Goal: Complete application form

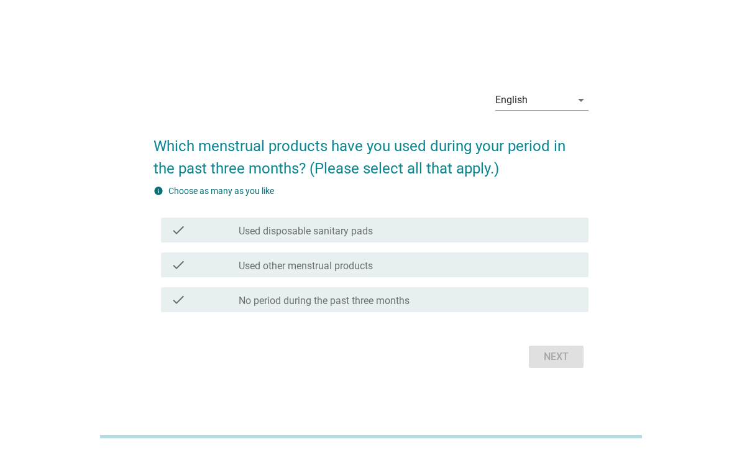
click at [561, 110] on div "English" at bounding box center [534, 100] width 76 height 20
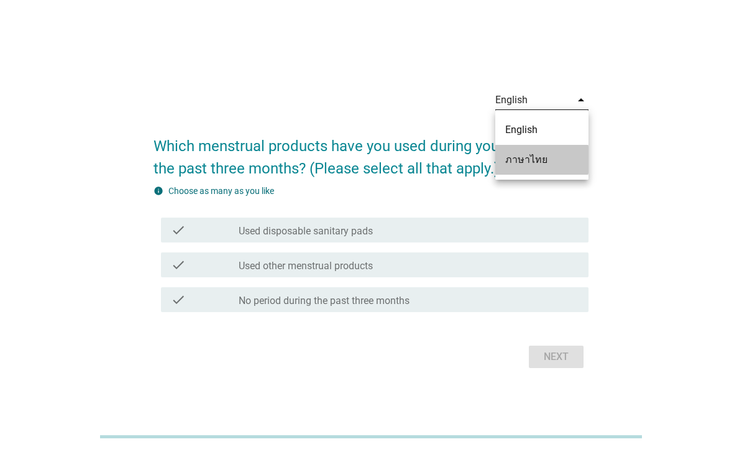
click at [543, 164] on div "ภาษาไทย" at bounding box center [541, 159] width 73 height 15
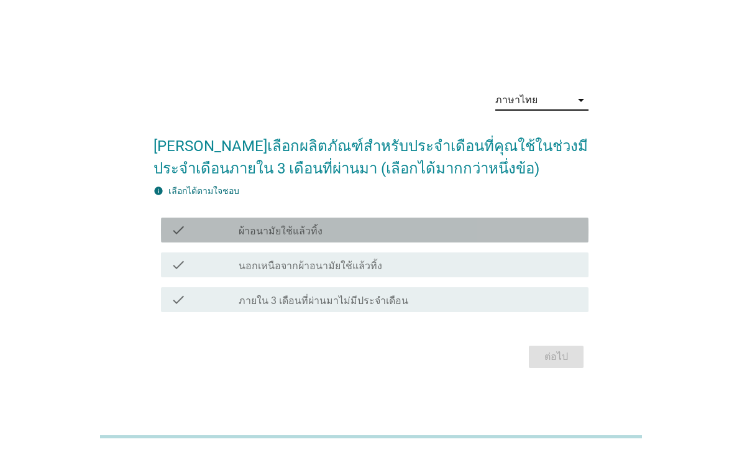
click at [401, 237] on div "check_box_outline_blank ผ้าอนามัยใช้แล้วทิ้ง" at bounding box center [409, 230] width 340 height 15
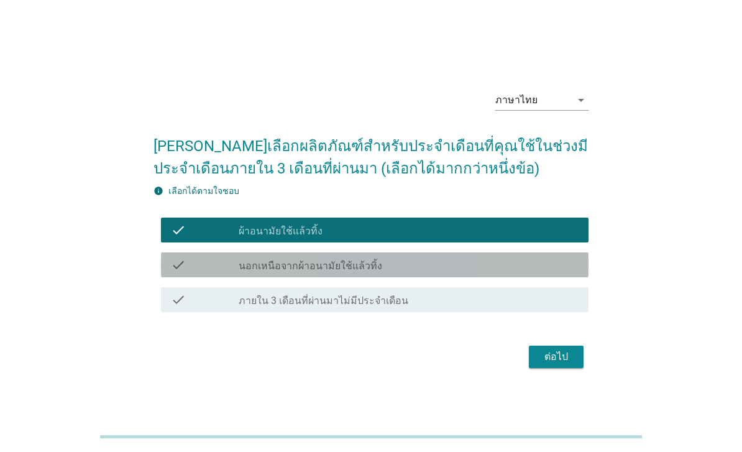
click at [380, 272] on div "check_box_outline_blank นอกเหนือจากผ้าอนามัยใช้แล้วทิ้ง" at bounding box center [409, 264] width 340 height 15
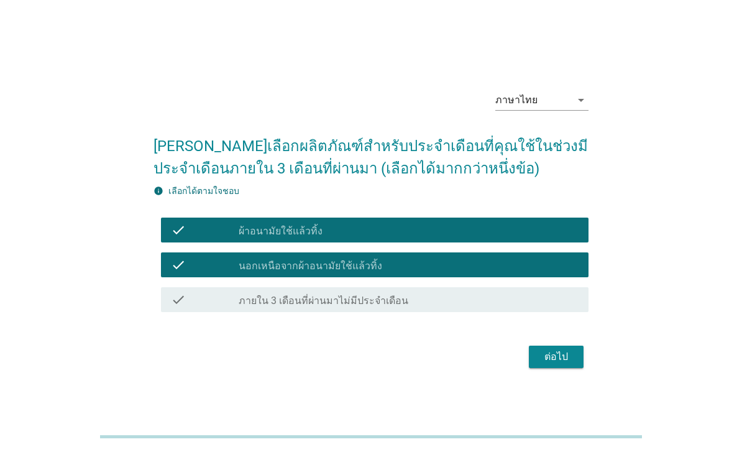
click at [554, 368] on button "ต่อไป" at bounding box center [556, 357] width 55 height 22
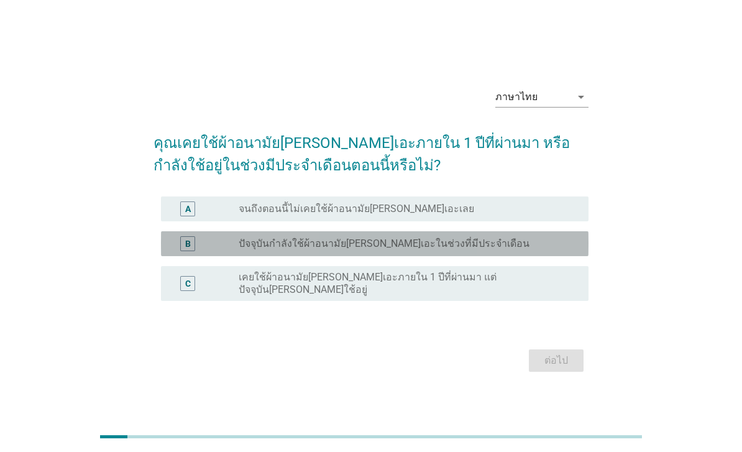
click at [458, 250] on label "ปัจจุบันกำลังใช้ผ้าอนามัย[PERSON_NAME]เอะในช่วงที่มีประจำเดือน" at bounding box center [384, 243] width 291 height 12
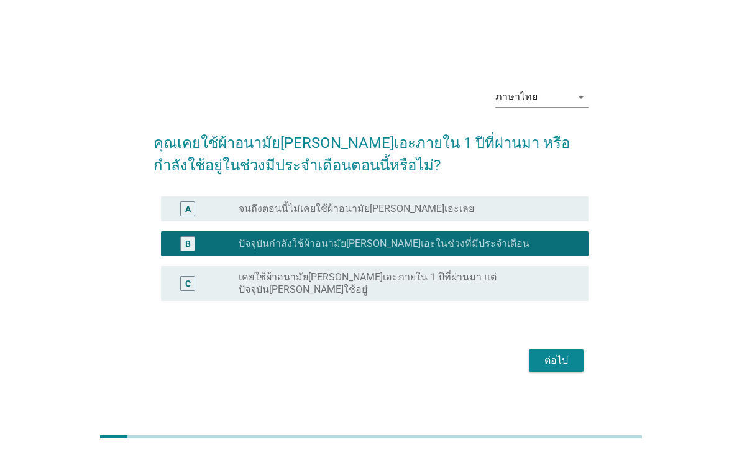
click at [563, 368] on div "ต่อไป" at bounding box center [556, 360] width 35 height 15
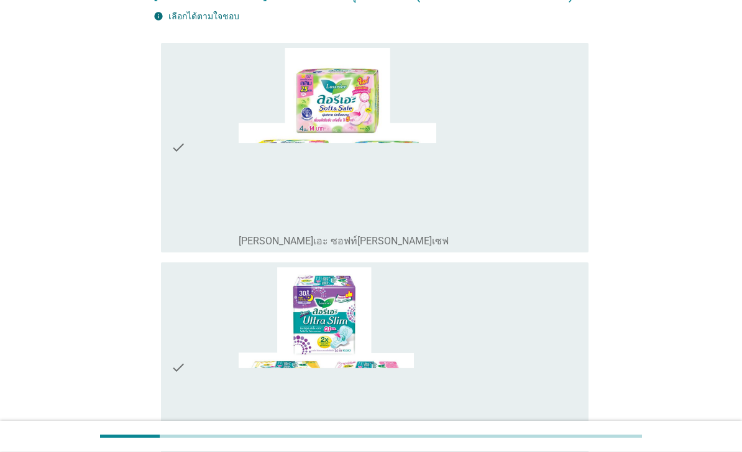
scroll to position [127, 0]
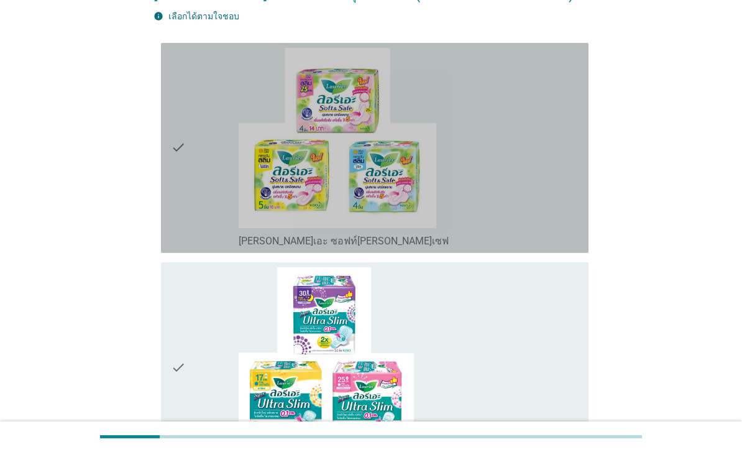
click at [539, 236] on div "check_box_outline_blank [PERSON_NAME]เอะ ซอฟท์[PERSON_NAME]เซฟ" at bounding box center [409, 148] width 340 height 200
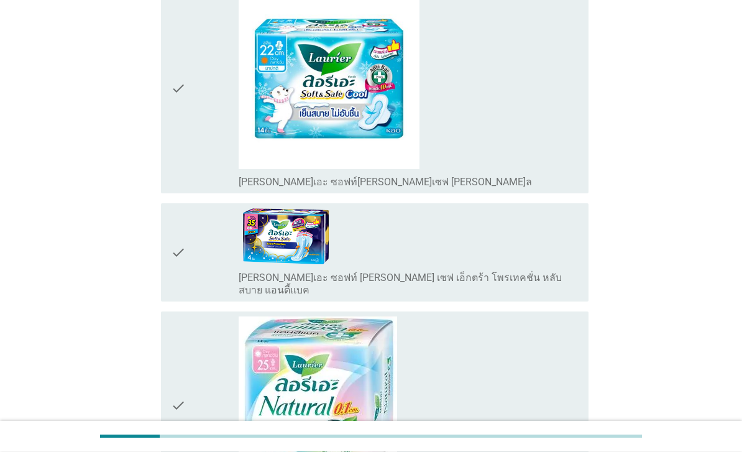
scroll to position [627, 0]
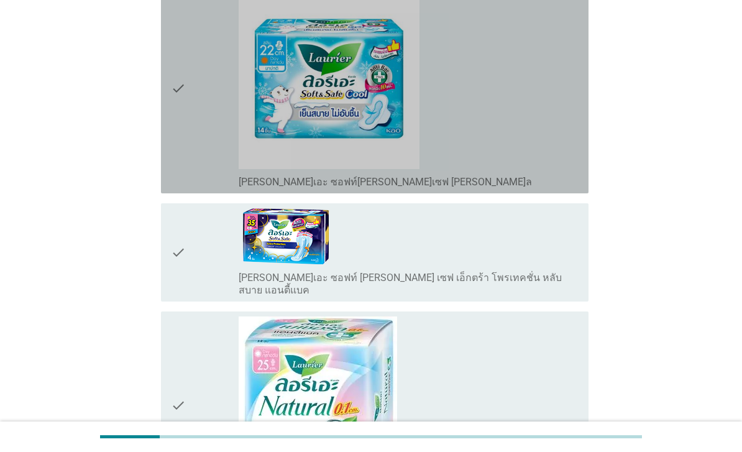
click at [545, 188] on div "check_box_outline_blank [PERSON_NAME]เอะ ซอฟท์[PERSON_NAME]เซฟ [PERSON_NAME]ล" at bounding box center [409, 88] width 340 height 200
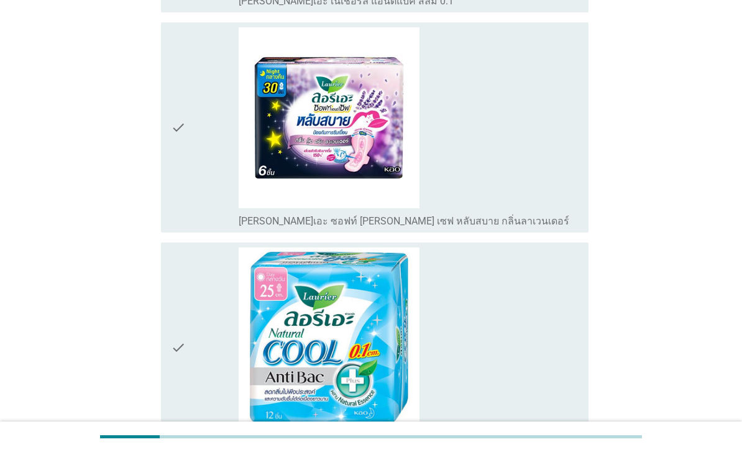
scroll to position [1120, 0]
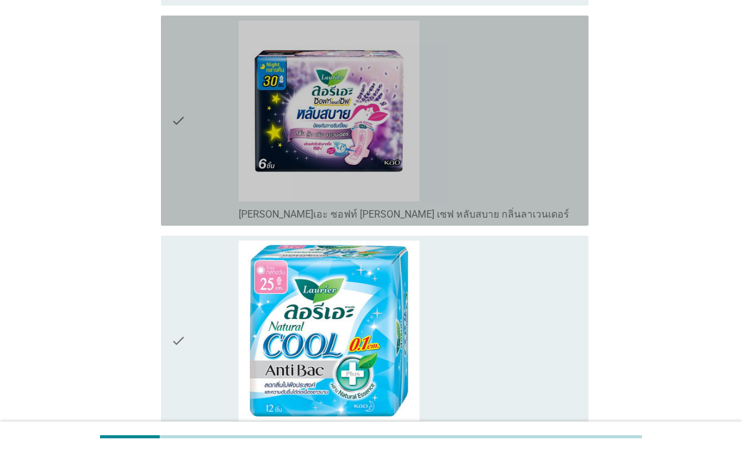
click at [463, 172] on div "check_box_outline_blank [PERSON_NAME]เอะ ซอฟท์ [PERSON_NAME] เซฟ หลับสบาย กลิ่น…" at bounding box center [409, 121] width 340 height 200
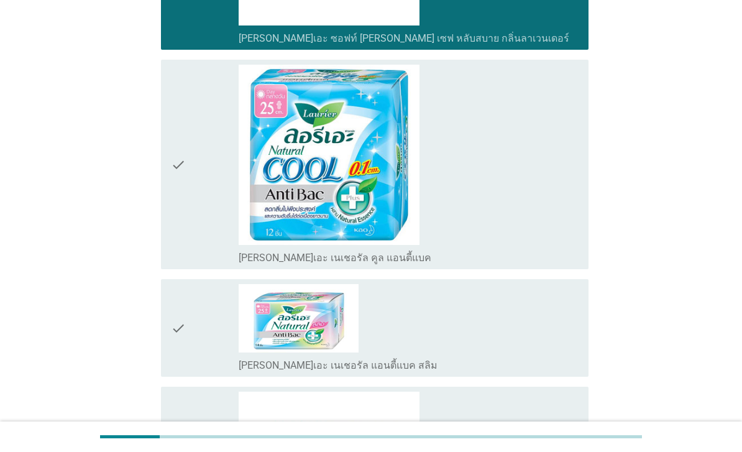
click at [483, 222] on div "check_box_outline_blank [PERSON_NAME]เอะ เนเชอรัล คูล แอนตี้แบค" at bounding box center [409, 165] width 340 height 200
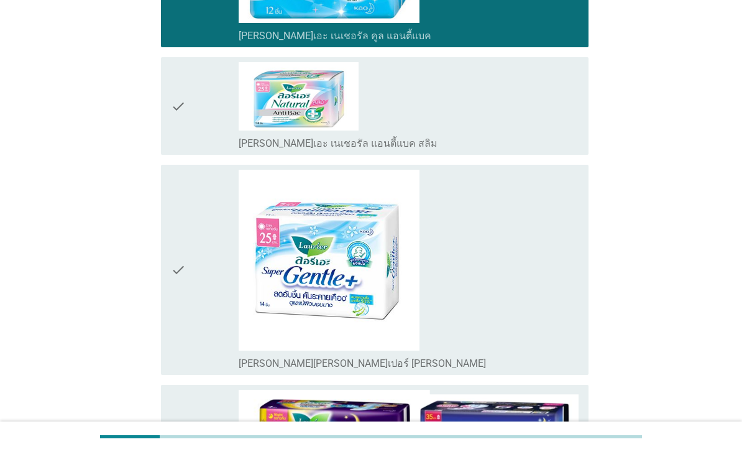
scroll to position [1551, 0]
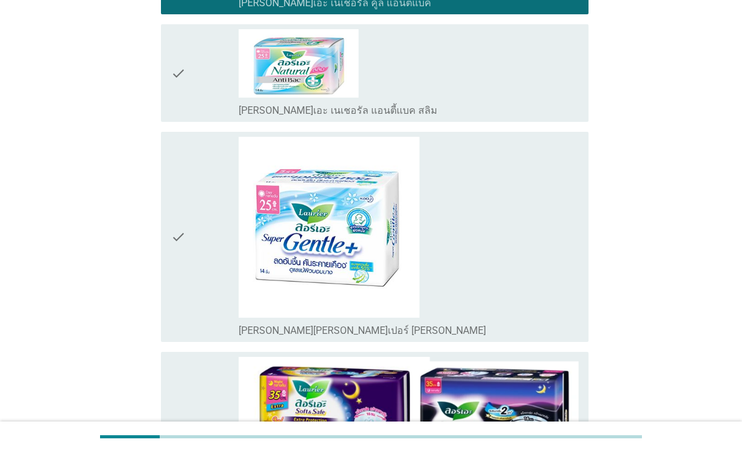
click at [534, 117] on div "check_box_outline_blank [PERSON_NAME]เอะ เนเชอรัล แอนตี้แบค สลิม" at bounding box center [409, 73] width 340 height 88
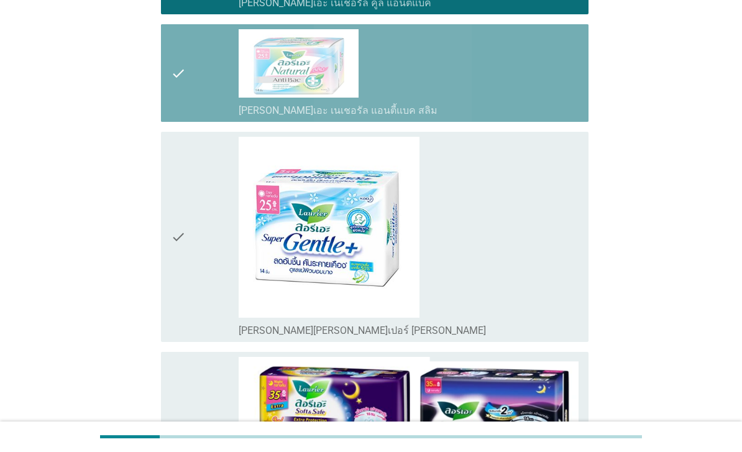
click at [496, 262] on div "check_box_outline_blank [PERSON_NAME][PERSON_NAME]เปอร์ [PERSON_NAME]" at bounding box center [409, 237] width 340 height 200
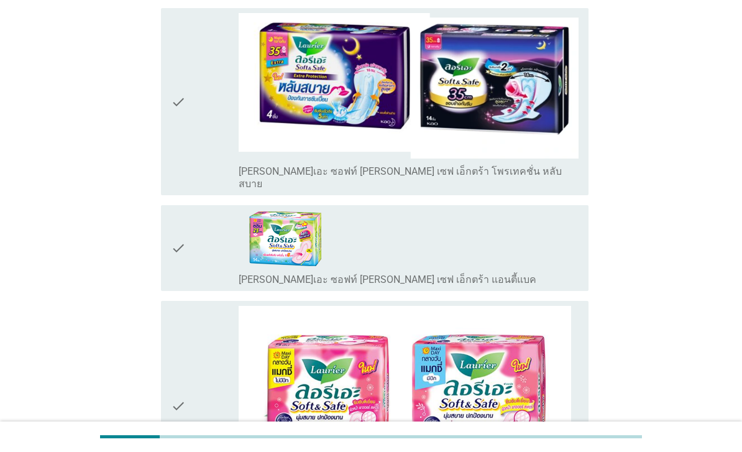
scroll to position [1923, 0]
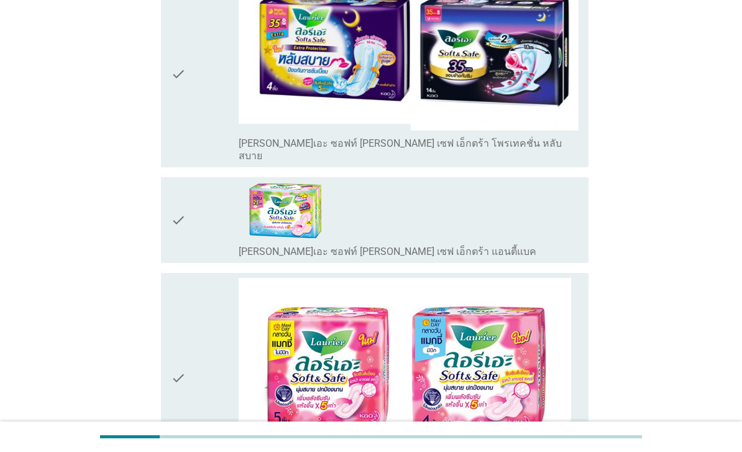
click at [554, 131] on img at bounding box center [409, 57] width 340 height 145
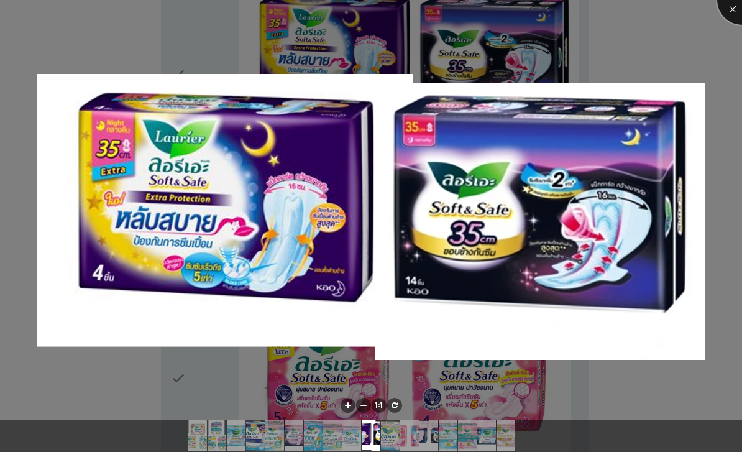
click at [737, 14] on div at bounding box center [742, 0] width 50 height 50
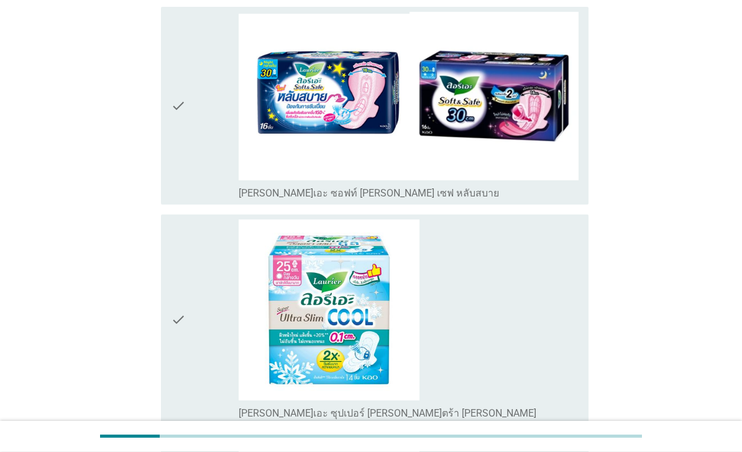
scroll to position [2409, 0]
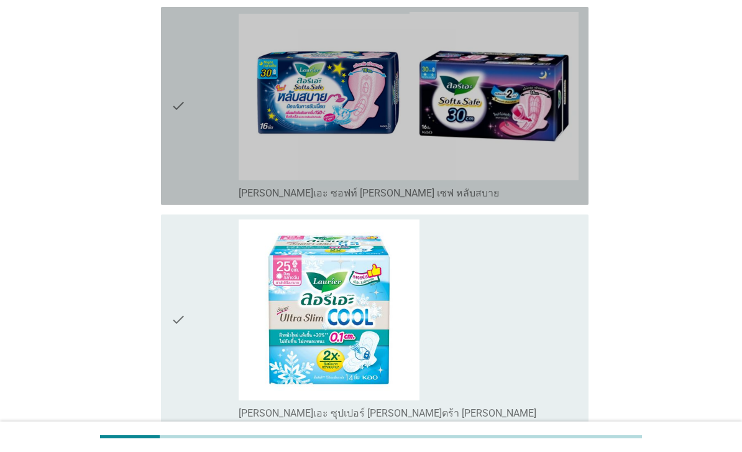
click at [539, 181] on img at bounding box center [409, 96] width 340 height 169
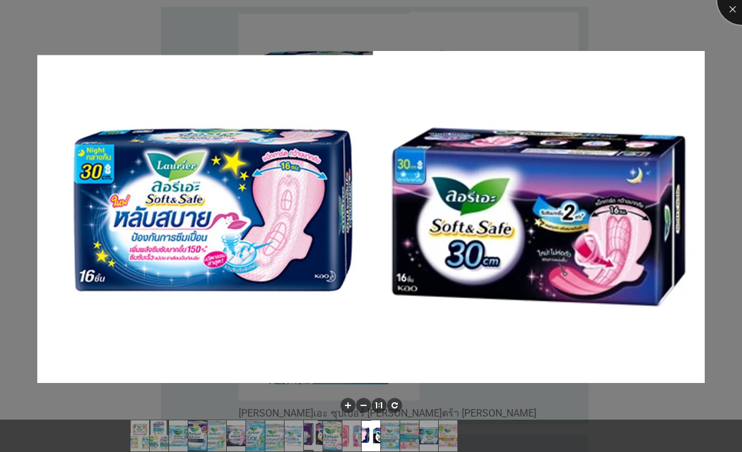
click at [728, 12] on div at bounding box center [742, 0] width 50 height 50
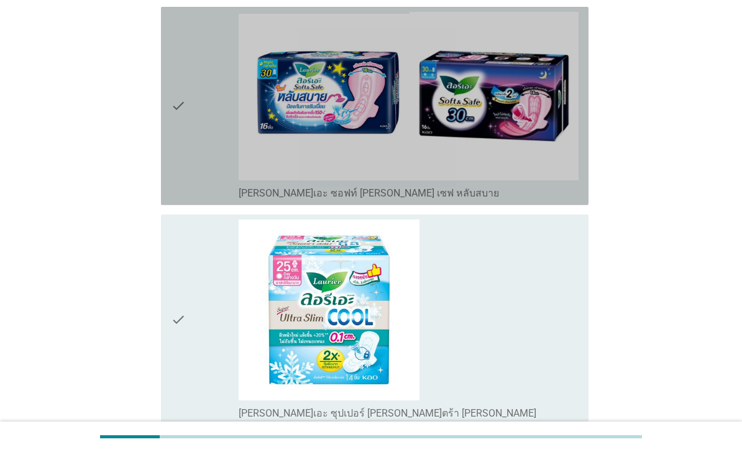
click at [565, 205] on div "check check_box_outline_blank [PERSON_NAME]เอะ ซอฟท์ [PERSON_NAME] เซฟ หลับสบาย" at bounding box center [375, 106] width 428 height 198
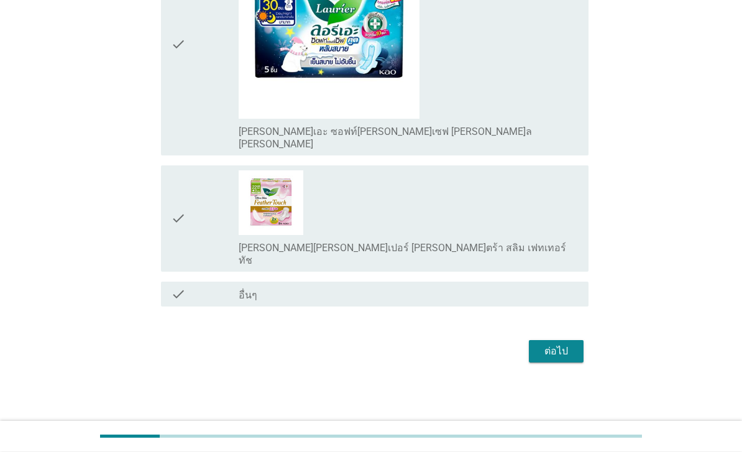
scroll to position [3186, 0]
click at [553, 359] on div "ต่อไป" at bounding box center [556, 351] width 35 height 15
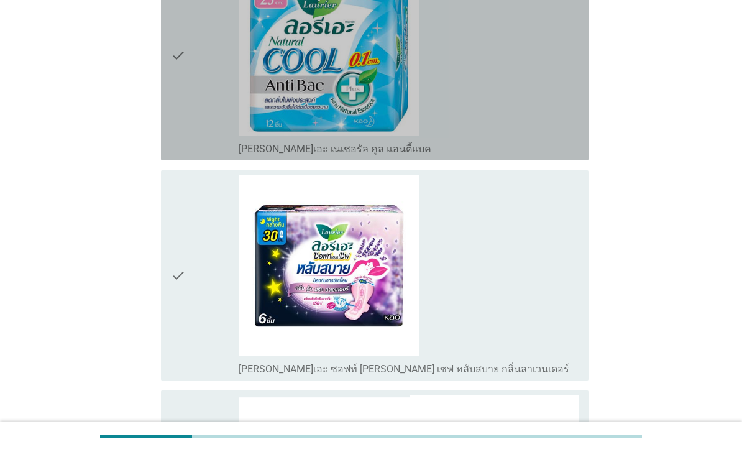
click at [547, 144] on div "check_box_outline_blank [PERSON_NAME]เอะ เนเชอรัล คูล แอนตี้แบค" at bounding box center [409, 55] width 340 height 200
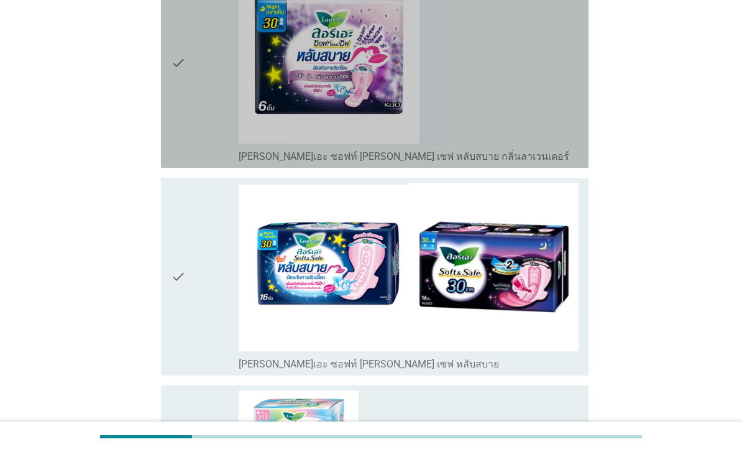
click at [546, 153] on div "check_box_outline_blank [PERSON_NAME]เอะ ซอฟท์ [PERSON_NAME] เซฟ หลับสบาย กลิ่น…" at bounding box center [409, 63] width 340 height 200
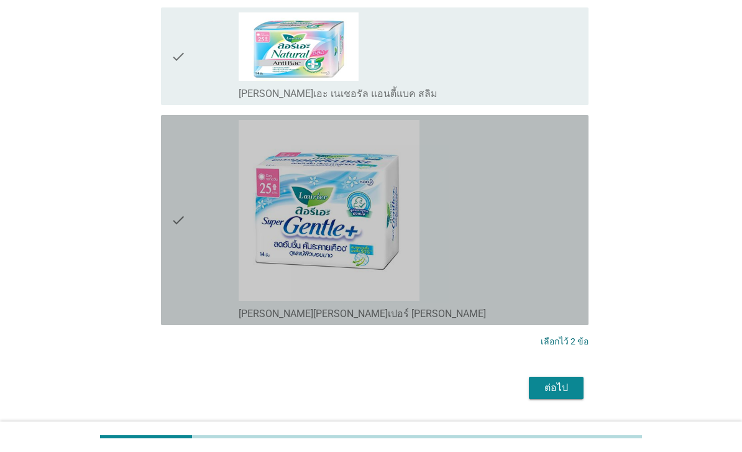
scroll to position [1273, 0]
click at [520, 248] on div "check_box_outline_blank [PERSON_NAME][PERSON_NAME]เปอร์ [PERSON_NAME]" at bounding box center [409, 220] width 340 height 200
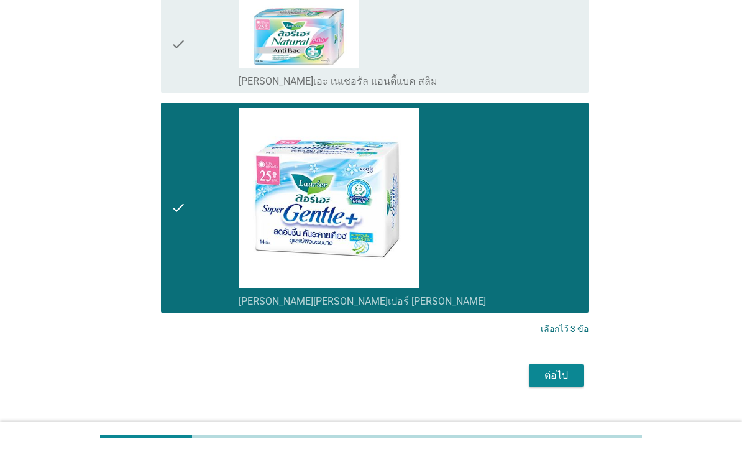
scroll to position [1293, 0]
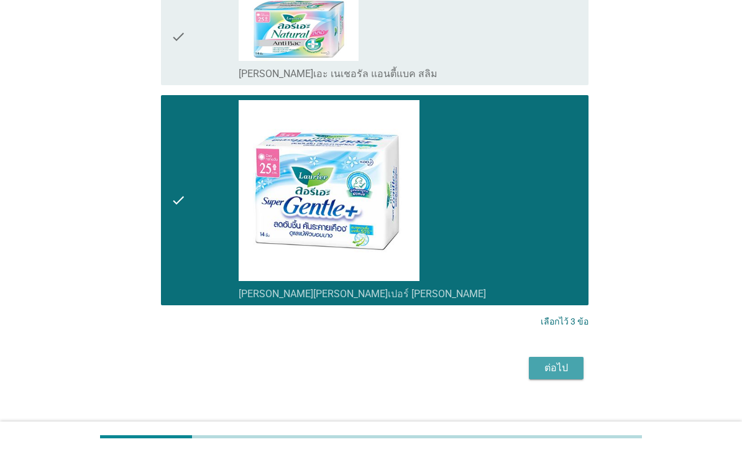
click at [564, 376] on div "ต่อไป" at bounding box center [556, 368] width 35 height 15
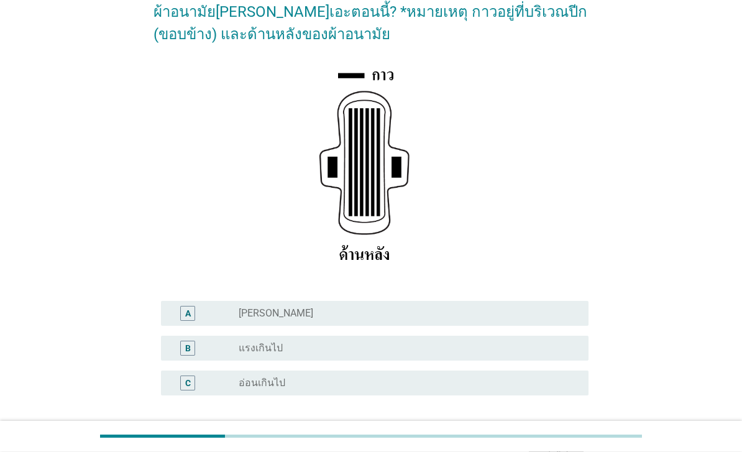
scroll to position [132, 0]
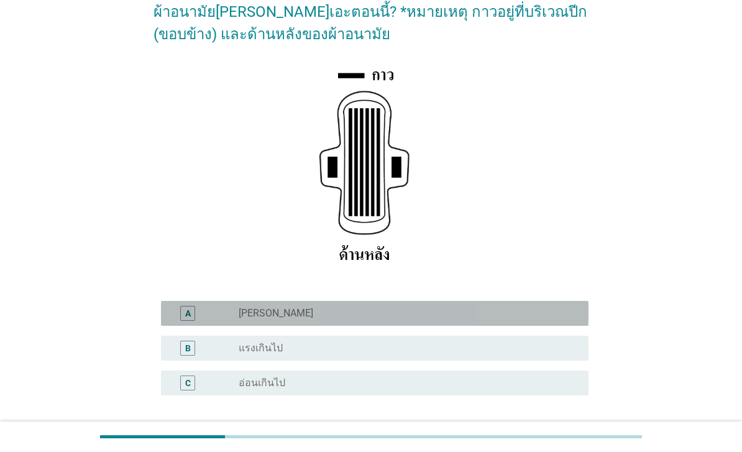
click at [400, 320] on div "radio_button_unchecked [PERSON_NAME]" at bounding box center [404, 313] width 330 height 12
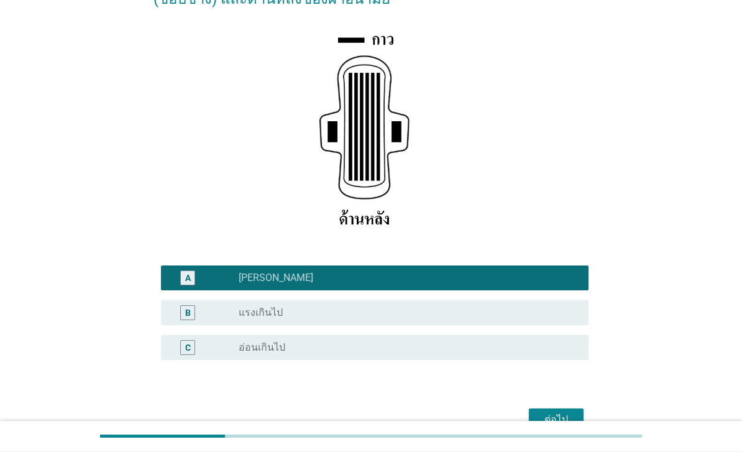
scroll to position [215, 0]
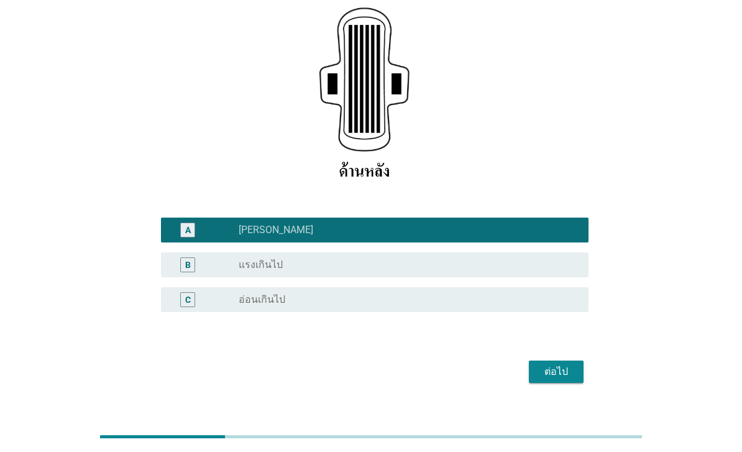
click at [563, 379] on div "ต่อไป" at bounding box center [556, 371] width 35 height 15
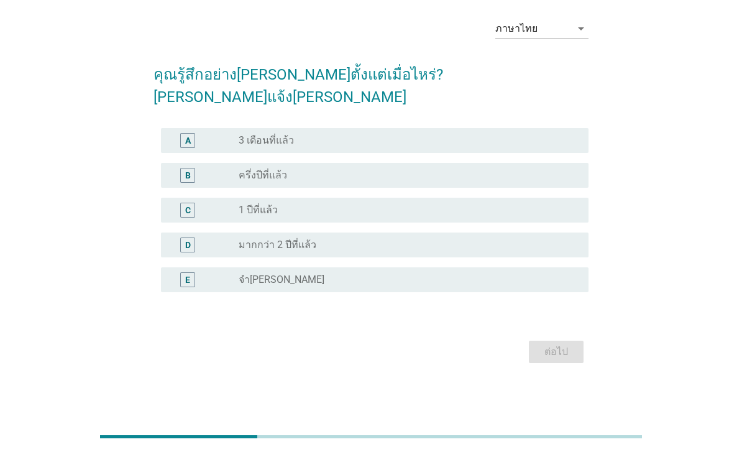
scroll to position [0, 0]
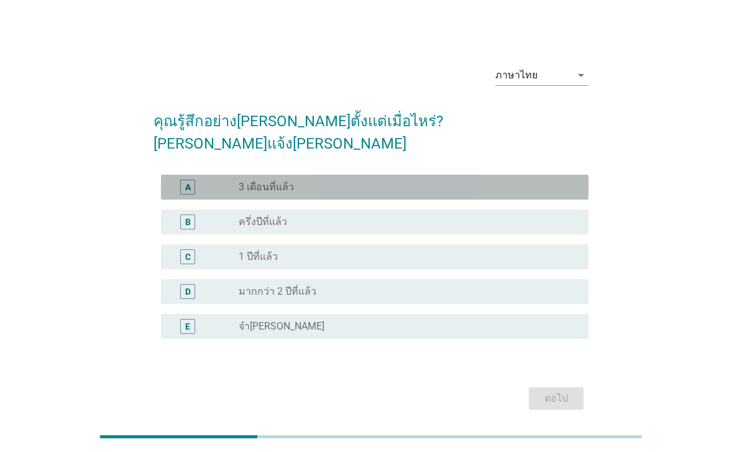
click at [393, 192] on div "radio_button_unchecked 3 เดือนที่แล้ว" at bounding box center [404, 187] width 330 height 12
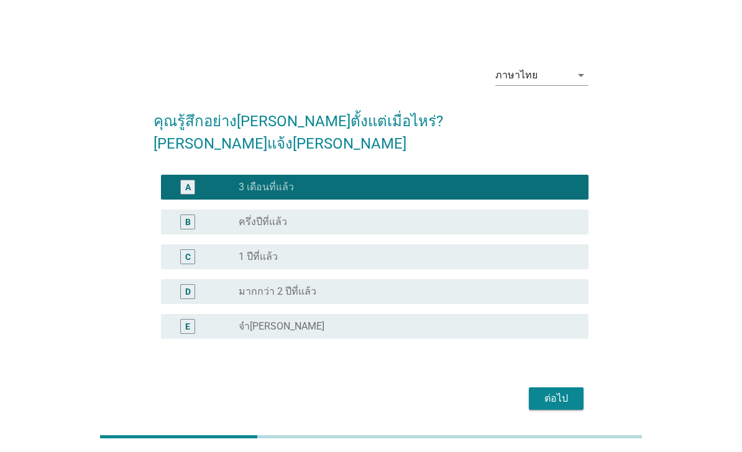
click at [545, 408] on button "ต่อไป" at bounding box center [556, 398] width 55 height 22
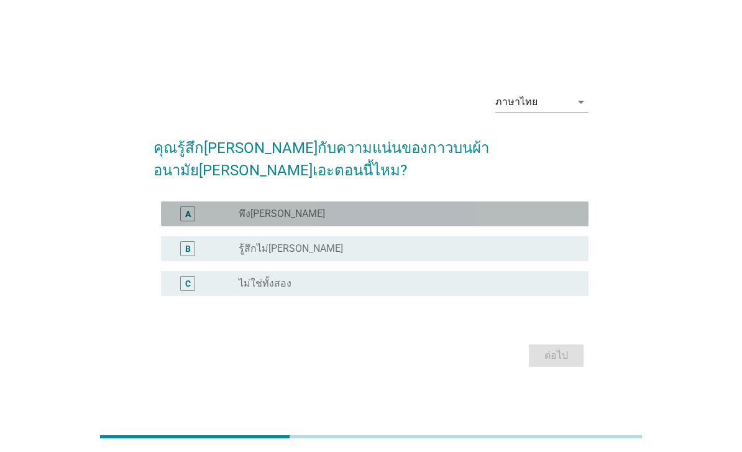
click at [496, 218] on div "radio_button_unchecked พึง[PERSON_NAME]" at bounding box center [404, 214] width 330 height 12
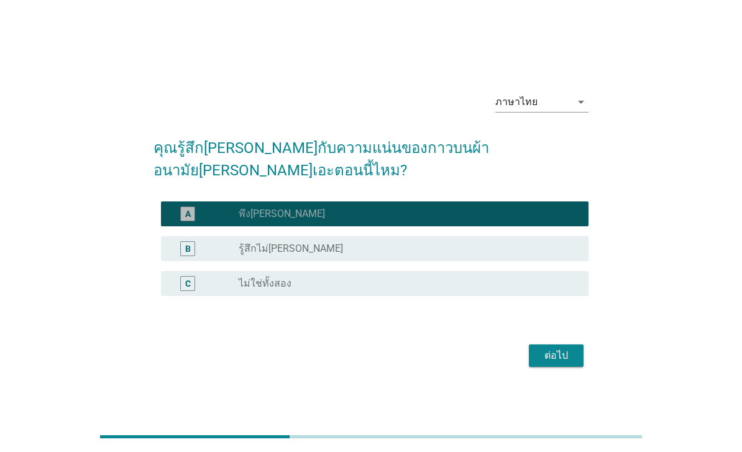
click at [571, 367] on button "ต่อไป" at bounding box center [556, 355] width 55 height 22
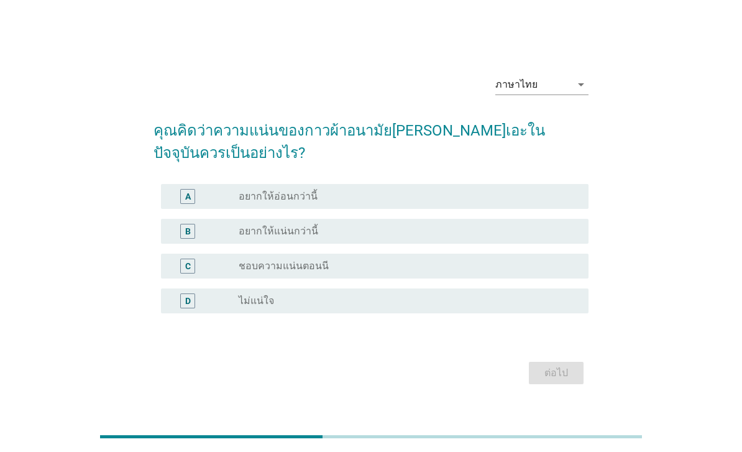
click at [516, 237] on div "radio_button_unchecked อยากให้แน่นกว่านี้" at bounding box center [404, 231] width 330 height 12
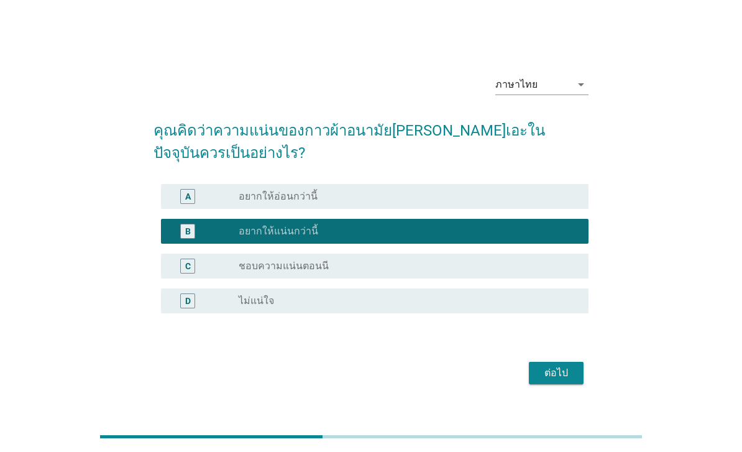
click at [558, 380] on div "ต่อไป" at bounding box center [556, 373] width 35 height 15
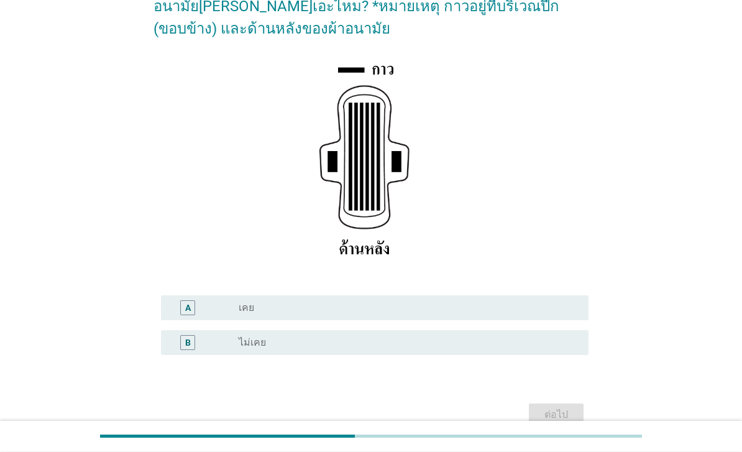
scroll to position [137, 0]
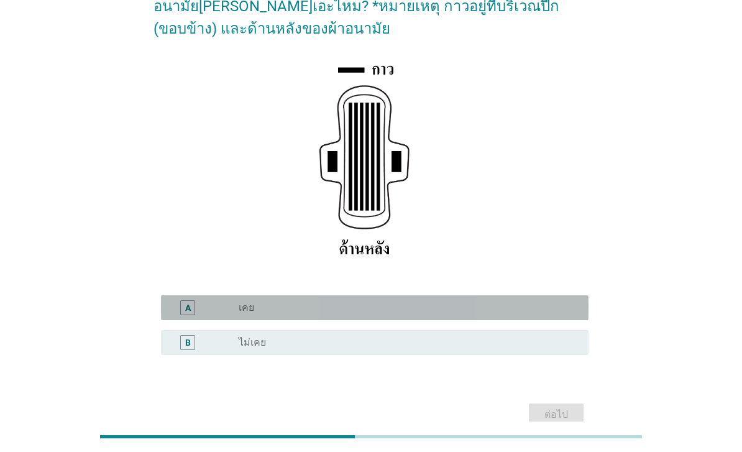
click at [448, 302] on div "radio_button_unchecked เคย" at bounding box center [404, 308] width 330 height 12
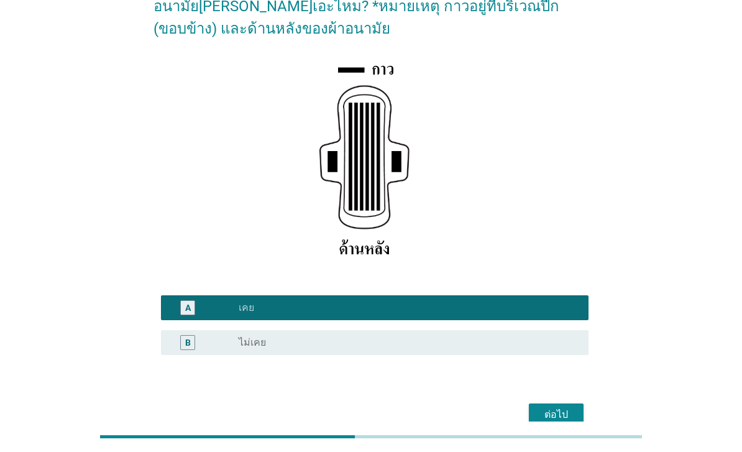
click at [571, 423] on button "ต่อไป" at bounding box center [556, 414] width 55 height 22
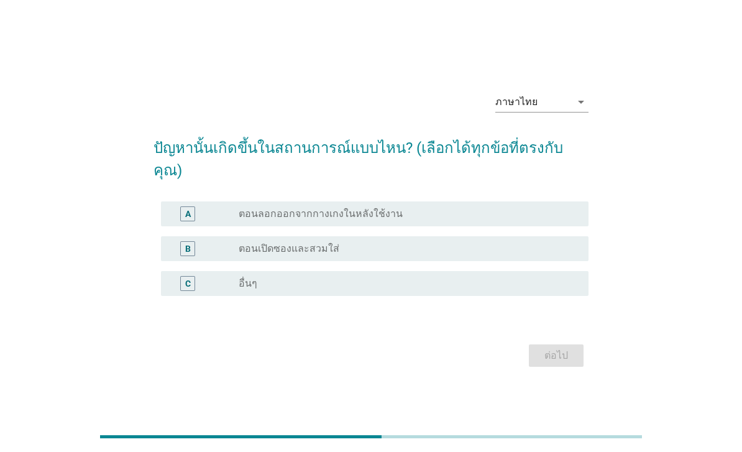
click at [521, 220] on div "radio_button_unchecked ตอนลอกออกจากกางเกงในหลังใช้งาน" at bounding box center [404, 214] width 330 height 12
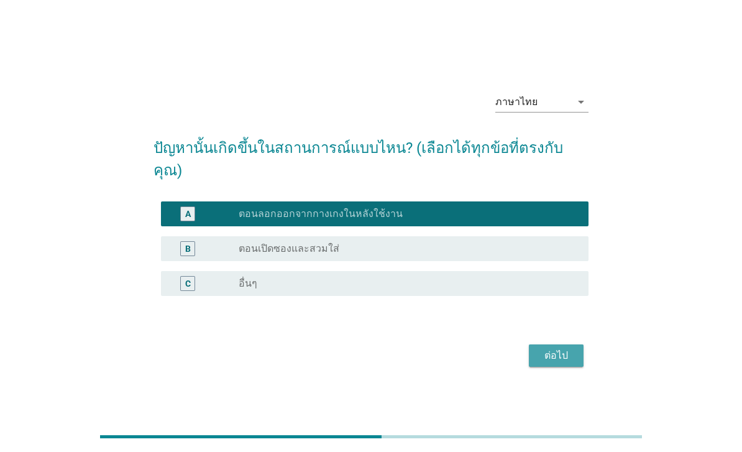
click at [570, 363] on div "ต่อไป" at bounding box center [556, 355] width 35 height 15
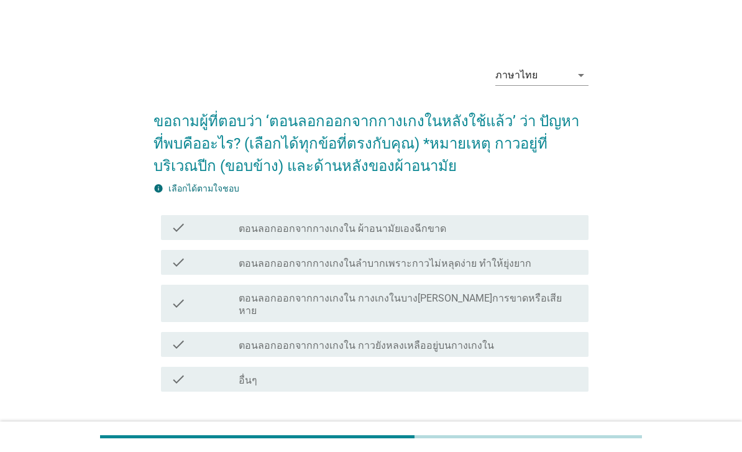
click at [555, 264] on div "check_box_outline_blank ตอนลอกออกจากกางเกงในลำบากเพราะกาวไม่หลุดง่าย ทำให้ยุ่งย…" at bounding box center [409, 262] width 340 height 15
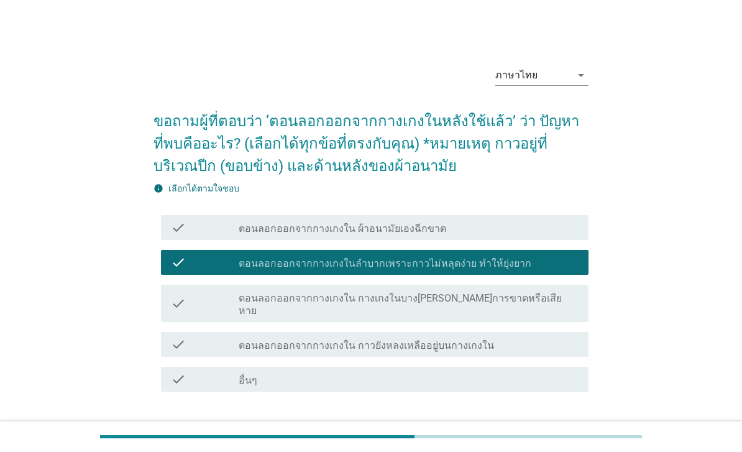
click at [558, 434] on button "ต่อไป" at bounding box center [556, 436] width 55 height 22
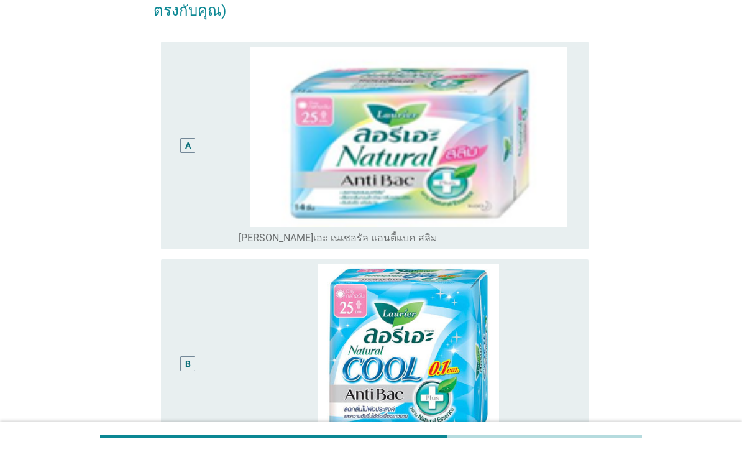
scroll to position [133, 0]
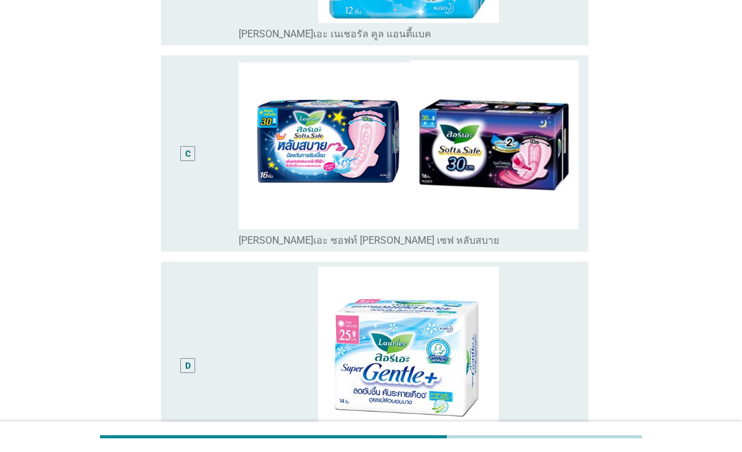
click at [568, 247] on div "radio_button_unchecked [PERSON_NAME]เอะ ซอฟท์ [PERSON_NAME] เซฟ หลับสบาย" at bounding box center [404, 240] width 330 height 12
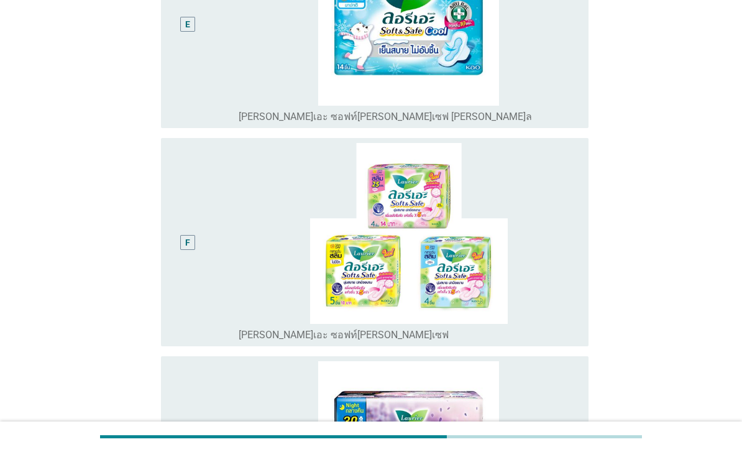
scroll to position [1452, 0]
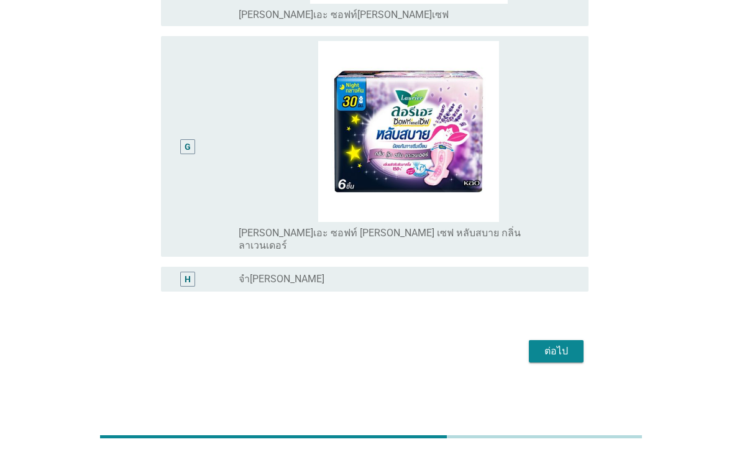
click at [566, 359] on div "ต่อไป" at bounding box center [556, 351] width 35 height 15
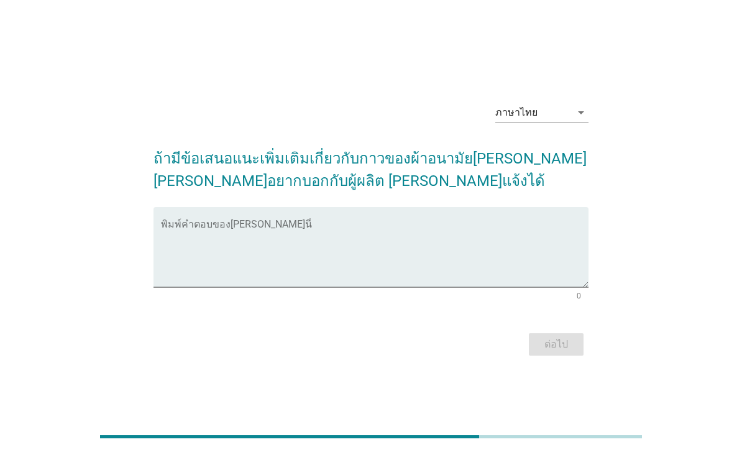
click at [429, 248] on textarea "พิมพ์คำตอบของคุณ ที่นี่" at bounding box center [375, 254] width 428 height 65
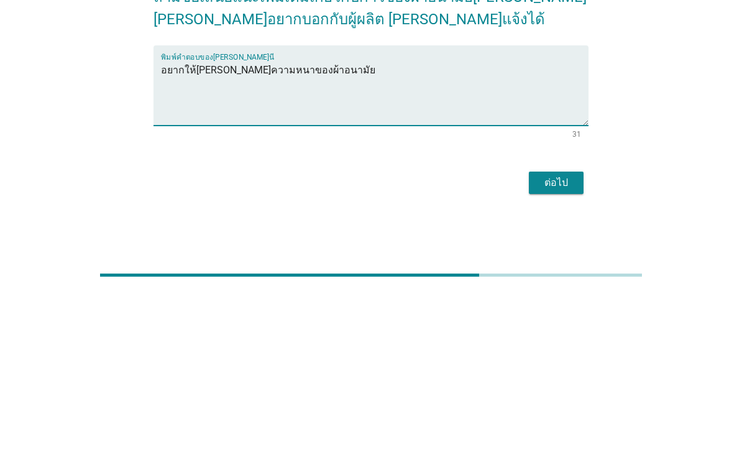
type textarea "อยากให้[PERSON_NAME]ความหนาของผ้าอนามัย"
click at [553, 337] on div "ต่อไป" at bounding box center [556, 344] width 35 height 15
